Goal: Task Accomplishment & Management: Use online tool/utility

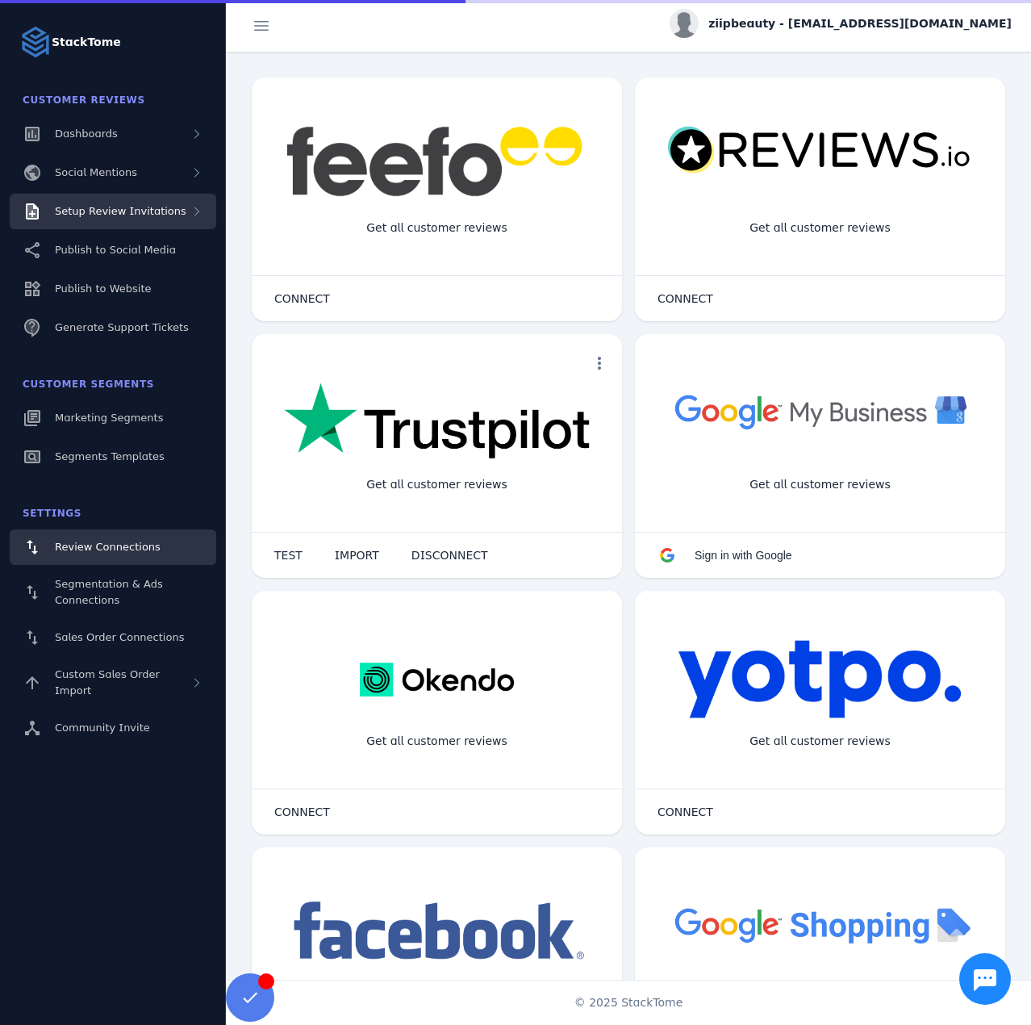
click at [173, 207] on div "Setup Review Invitations" at bounding box center [113, 212] width 207 height 36
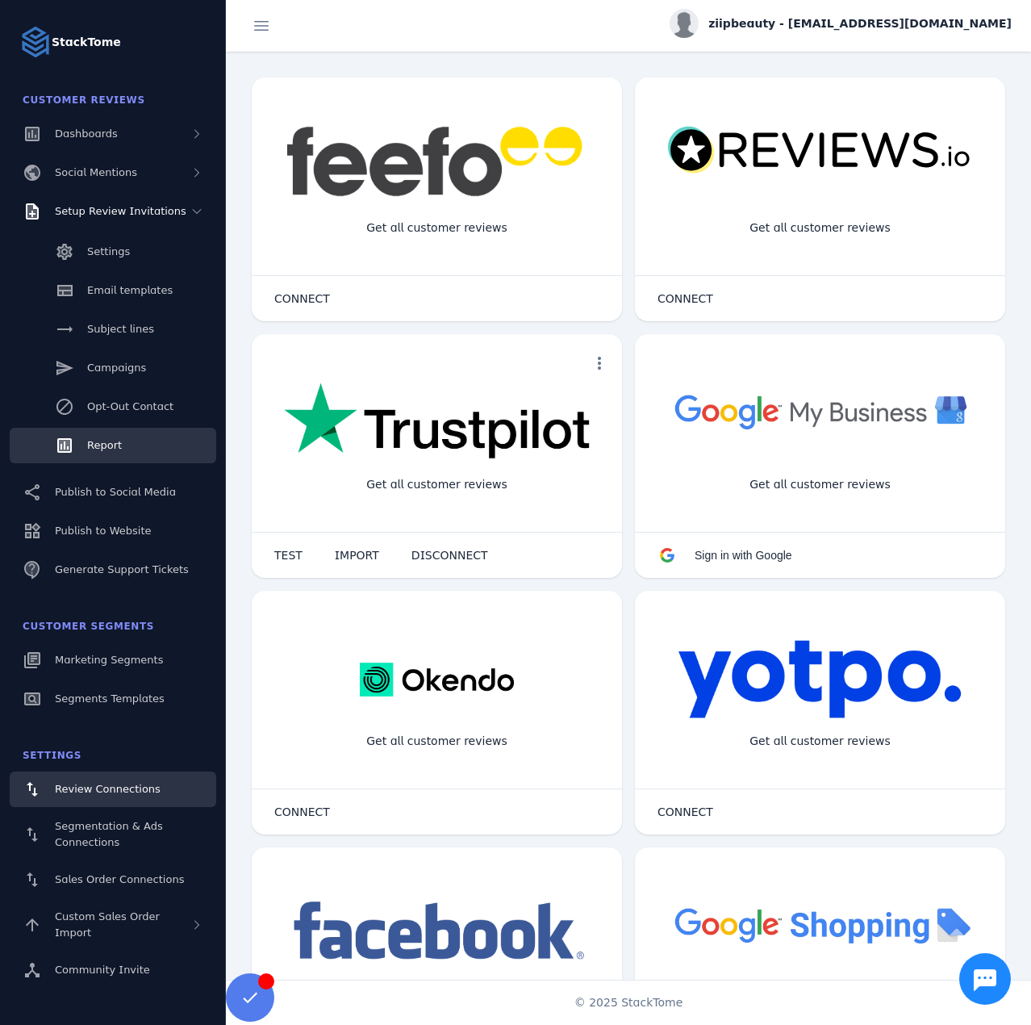
click at [115, 441] on span "Report" at bounding box center [104, 445] width 35 height 12
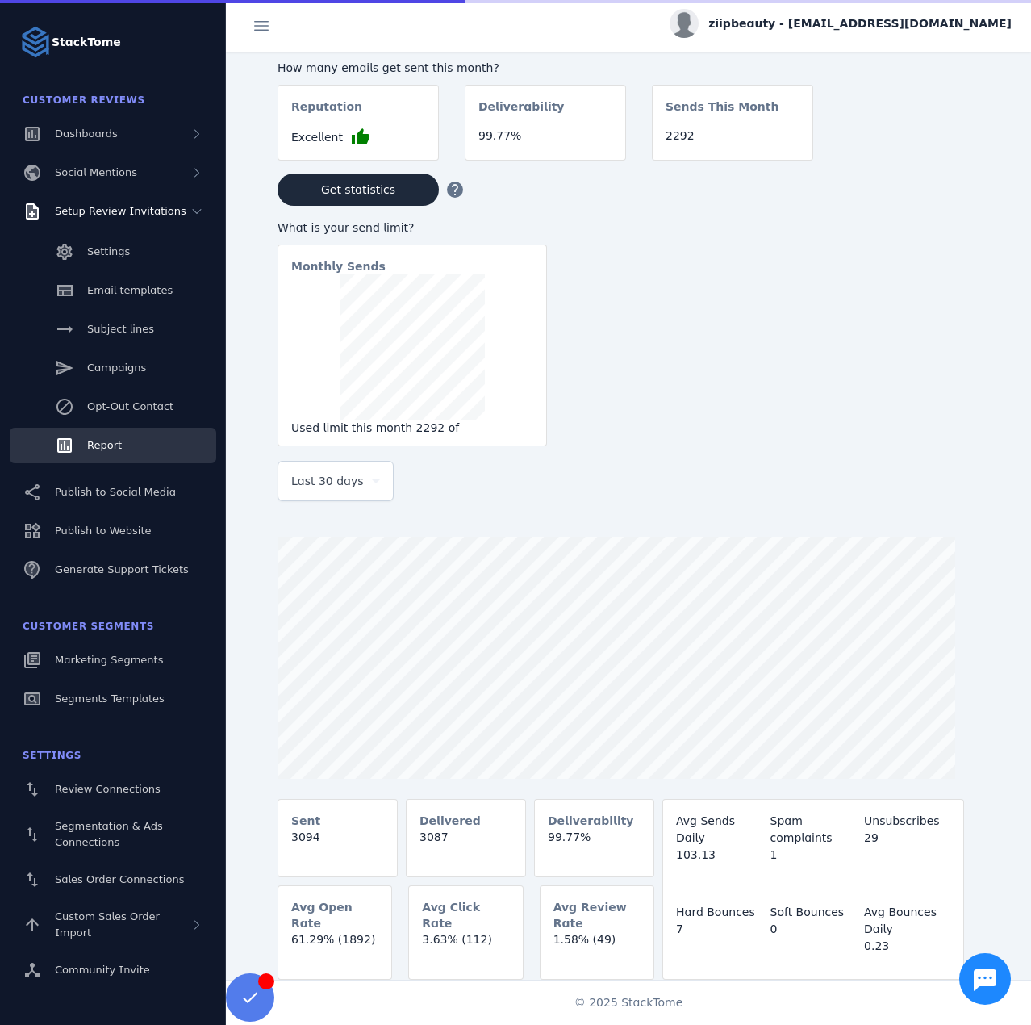
click at [317, 473] on div "Last 30 days" at bounding box center [335, 481] width 89 height 39
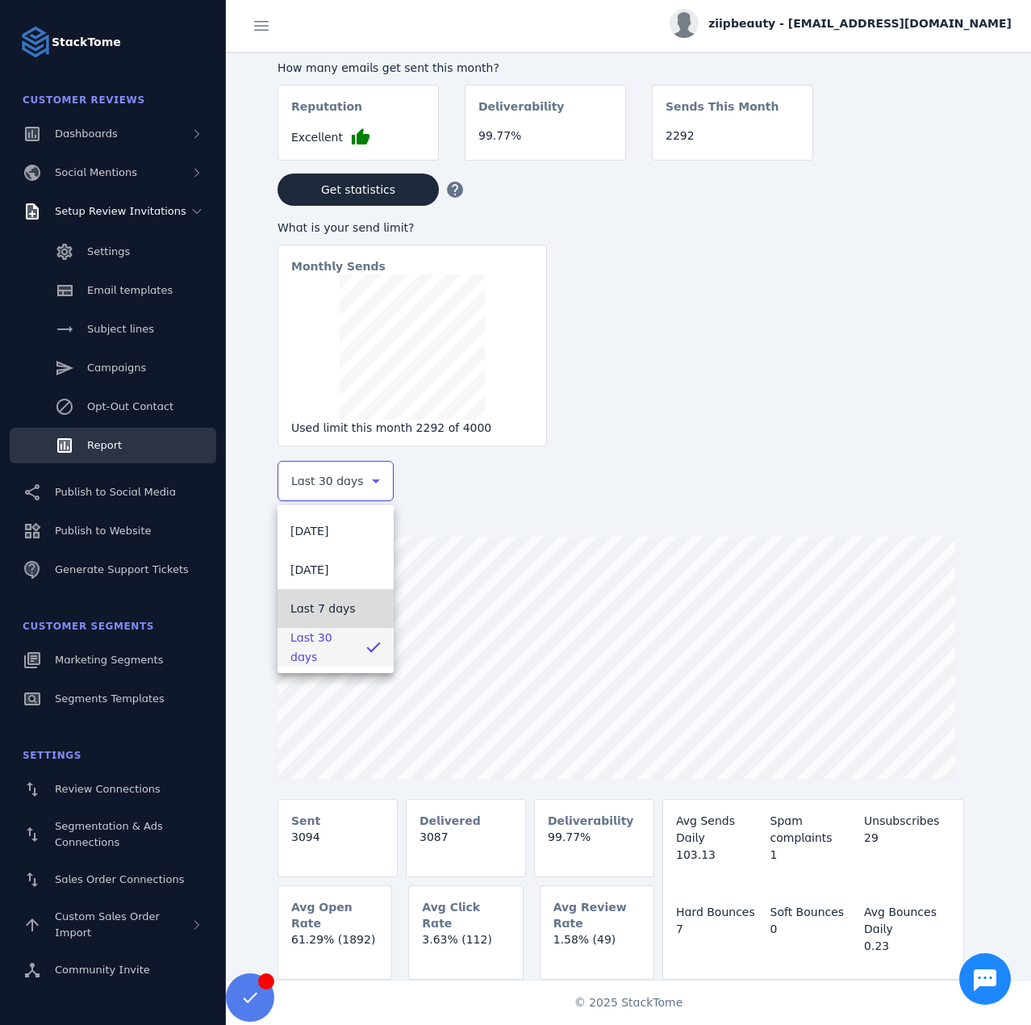
click at [327, 601] on span "Last 7 days" at bounding box center [322, 608] width 65 height 19
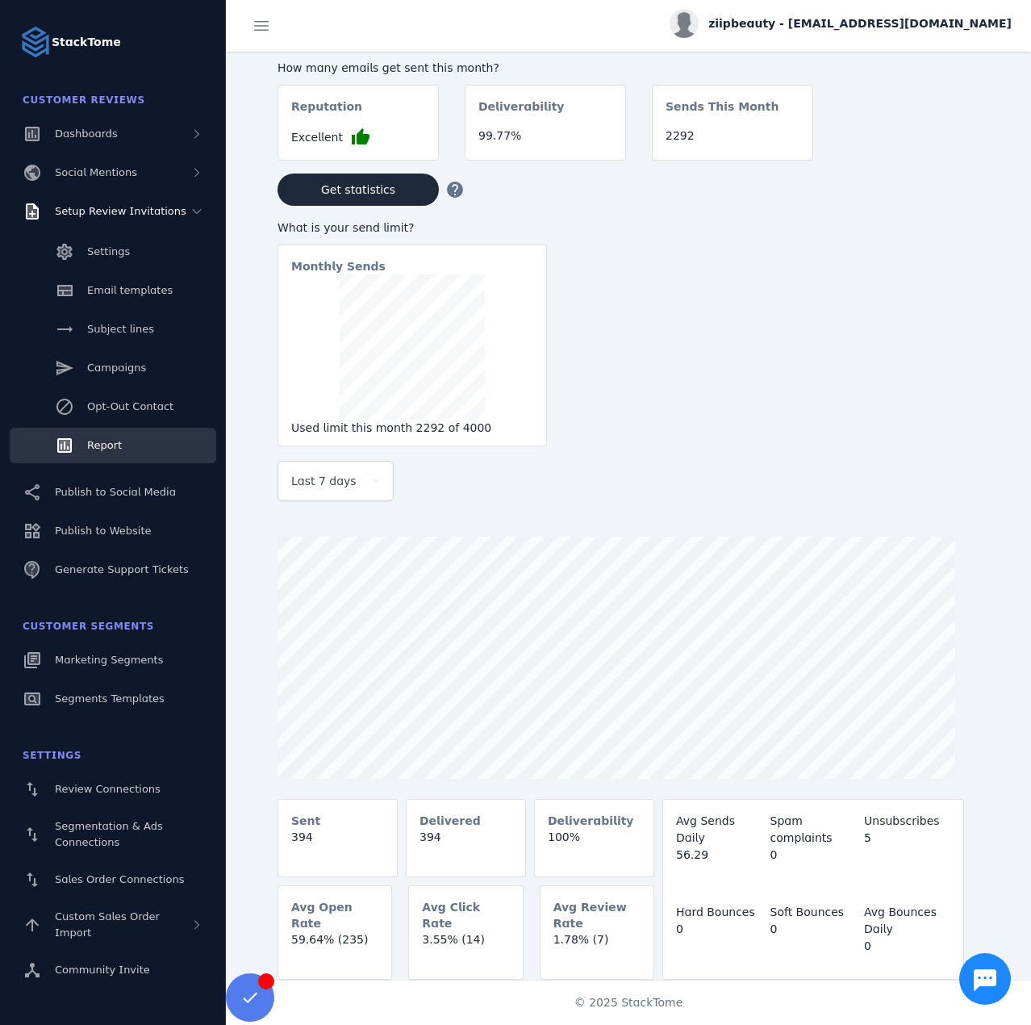
click at [843, 25] on span "ziipbeauty - cs_ziip@stacktome.com" at bounding box center [859, 23] width 303 height 17
click at [926, 144] on button "Sign out" at bounding box center [954, 155] width 116 height 39
